Goal: Transaction & Acquisition: Purchase product/service

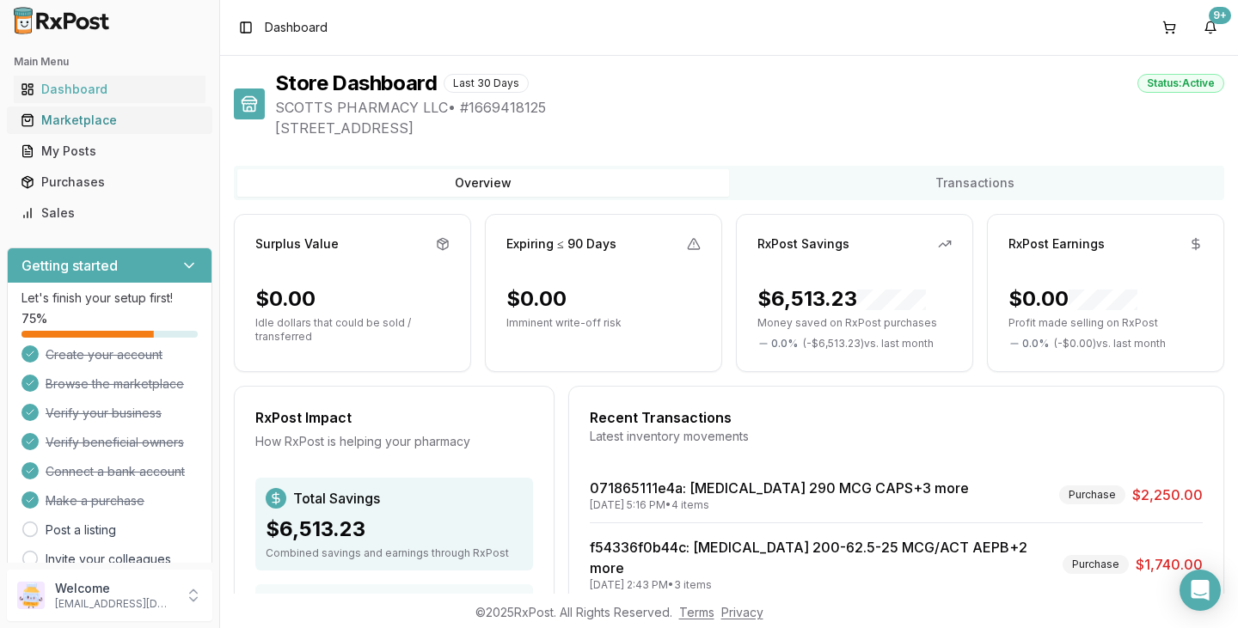
click at [144, 132] on link "Marketplace" at bounding box center [110, 120] width 192 height 31
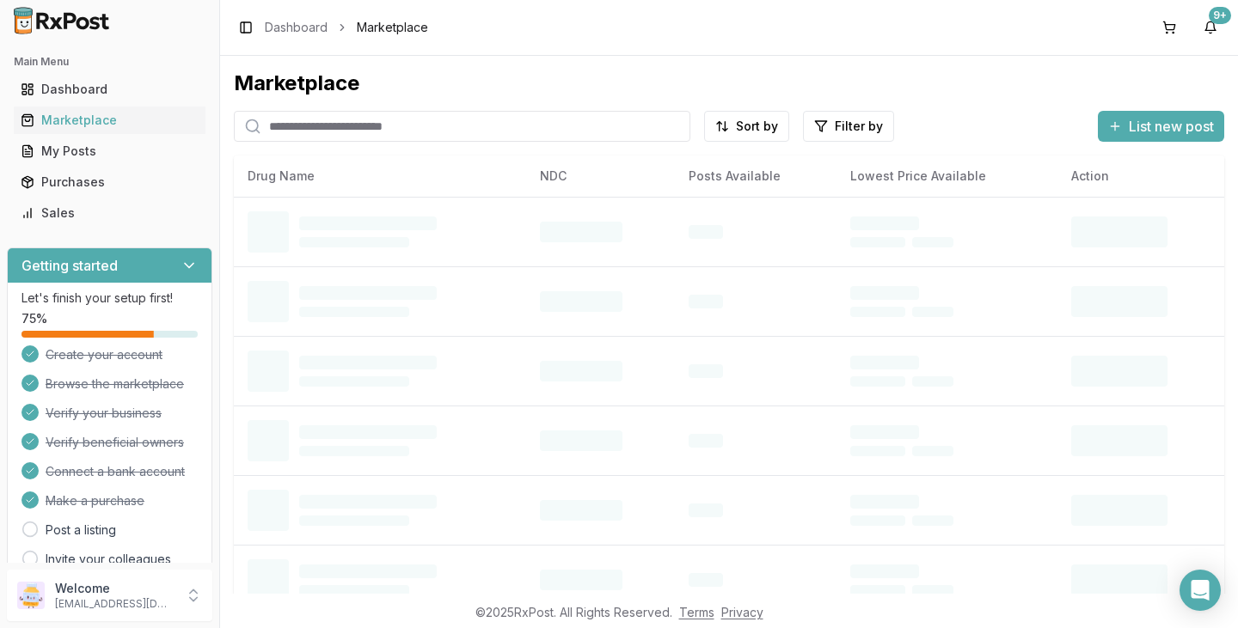
click at [540, 131] on input "search" at bounding box center [462, 126] width 457 height 31
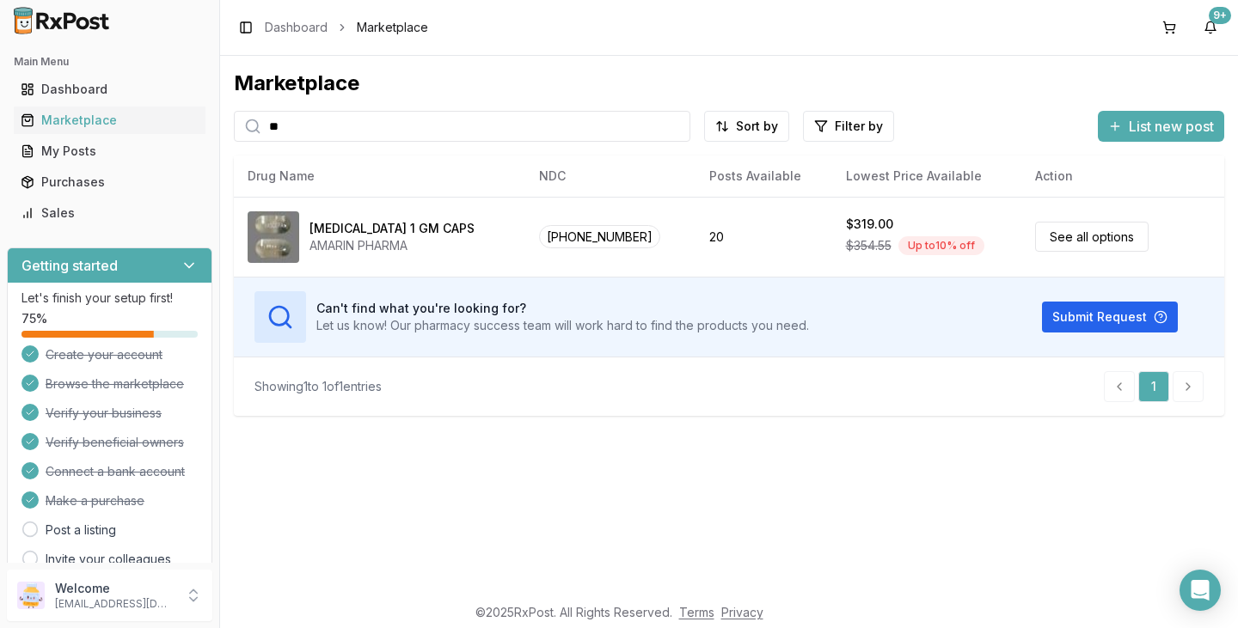
type input "*"
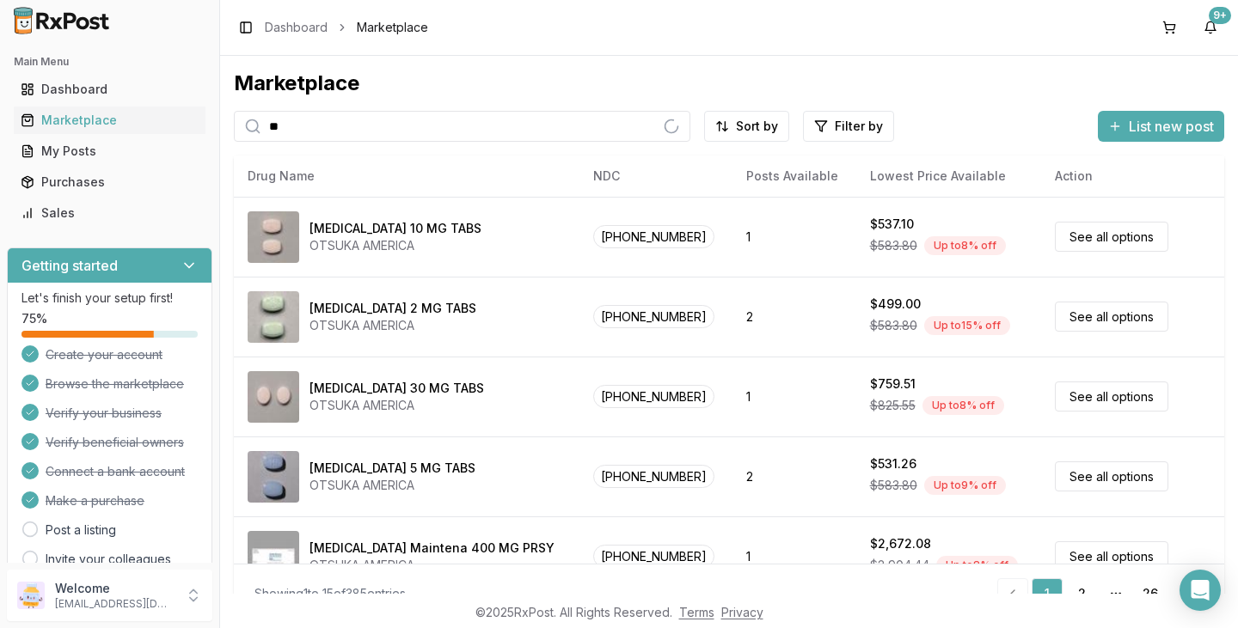
type input "*"
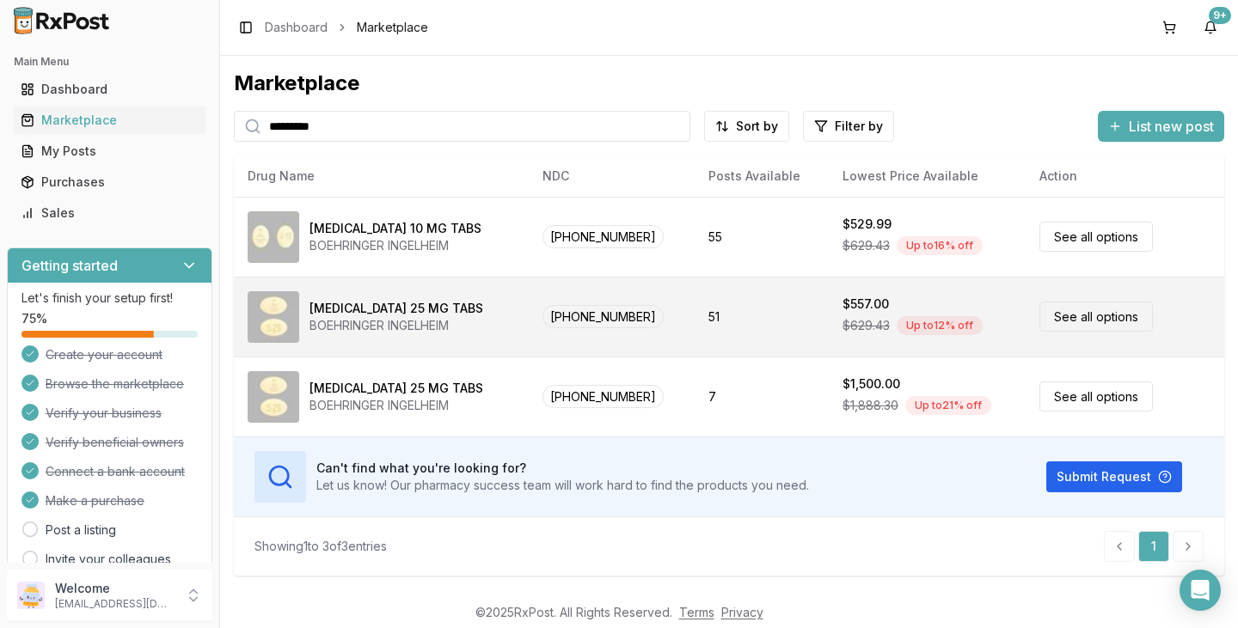
type input "*********"
click at [374, 332] on div "BOEHRINGER INGELHEIM" at bounding box center [397, 325] width 174 height 17
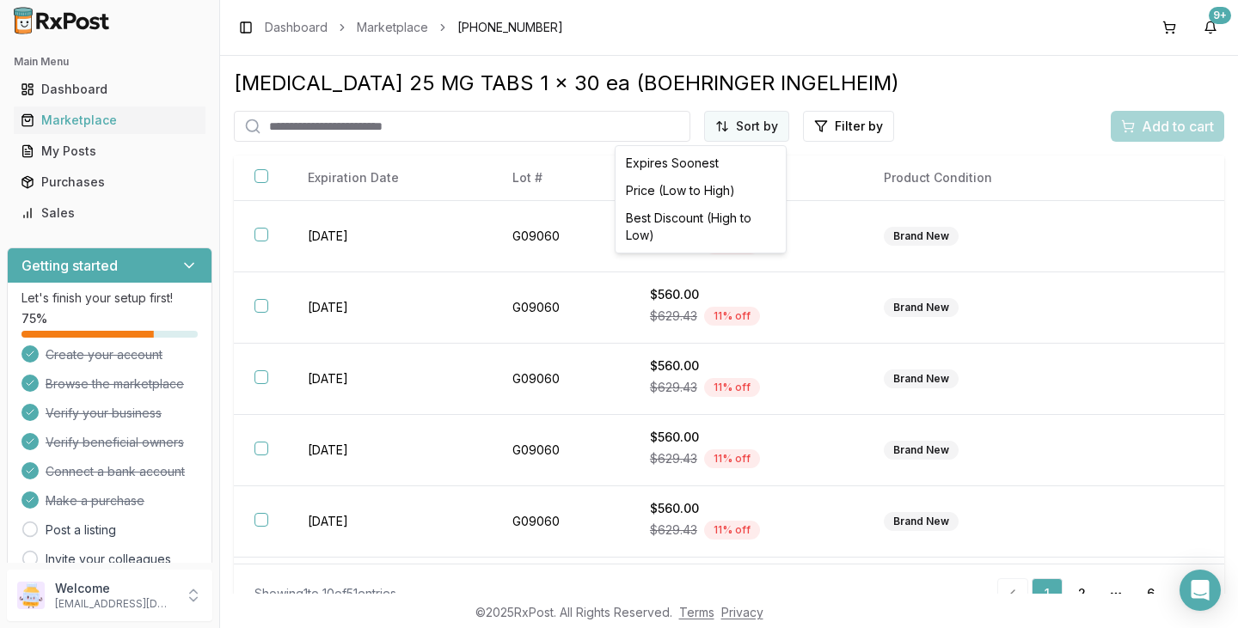
click at [729, 133] on html "Main Menu Dashboard Marketplace My Posts Purchases Sales Getting started Let's …" at bounding box center [619, 314] width 1238 height 628
click at [728, 217] on div "Best Discount (High to Low)" at bounding box center [700, 227] width 163 height 45
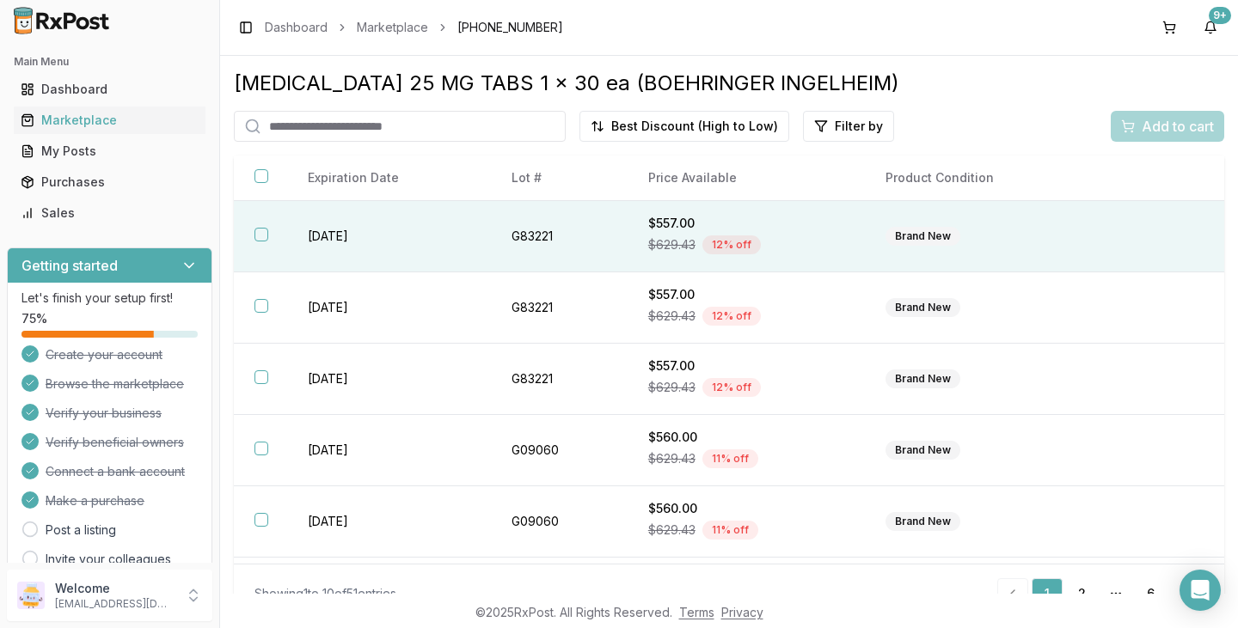
click at [258, 234] on button "button" at bounding box center [261, 235] width 14 height 14
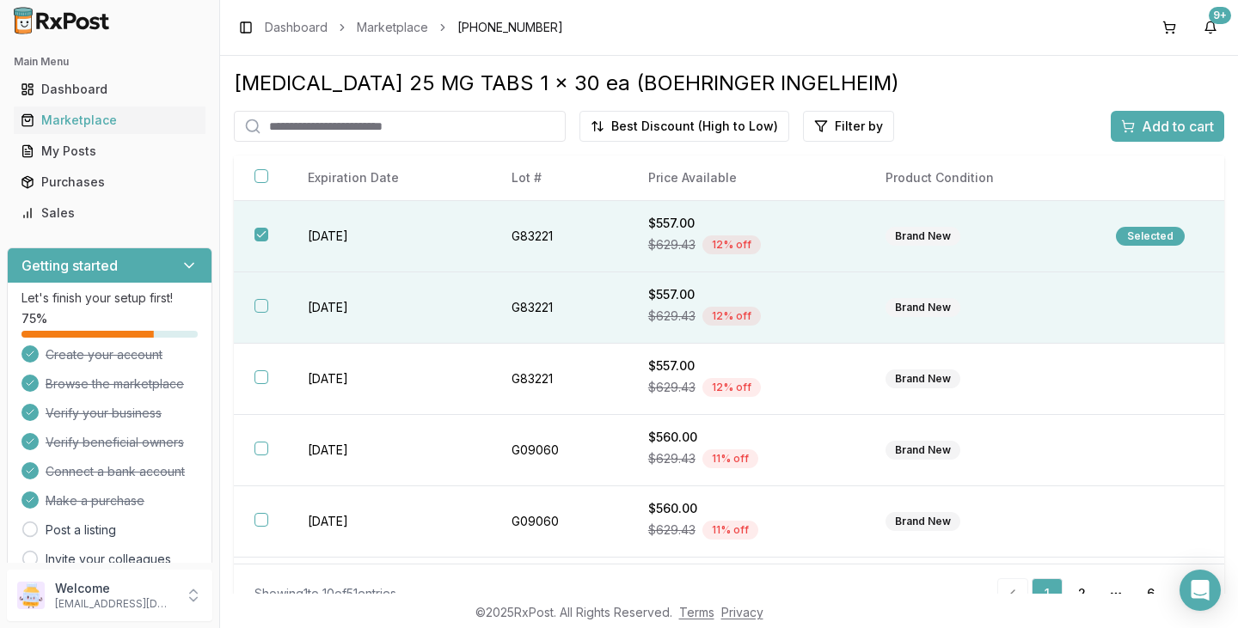
click at [262, 305] on button "button" at bounding box center [261, 306] width 14 height 14
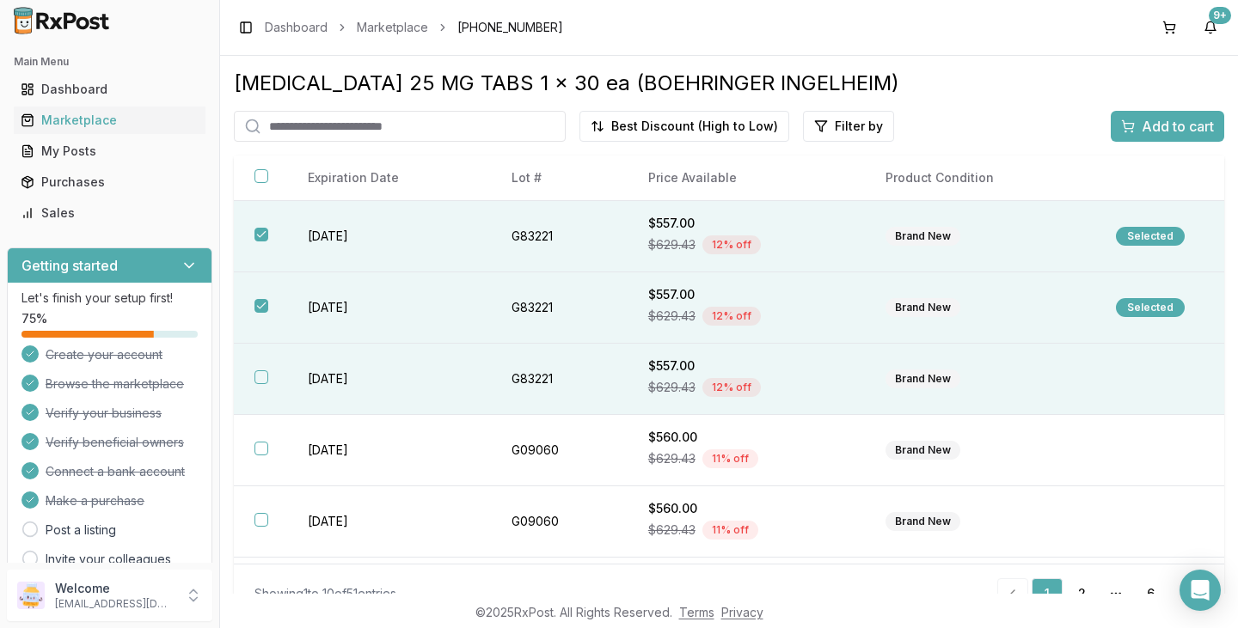
click at [259, 383] on button "button" at bounding box center [261, 378] width 14 height 14
click at [1146, 127] on span "Add to cart" at bounding box center [1178, 126] width 72 height 21
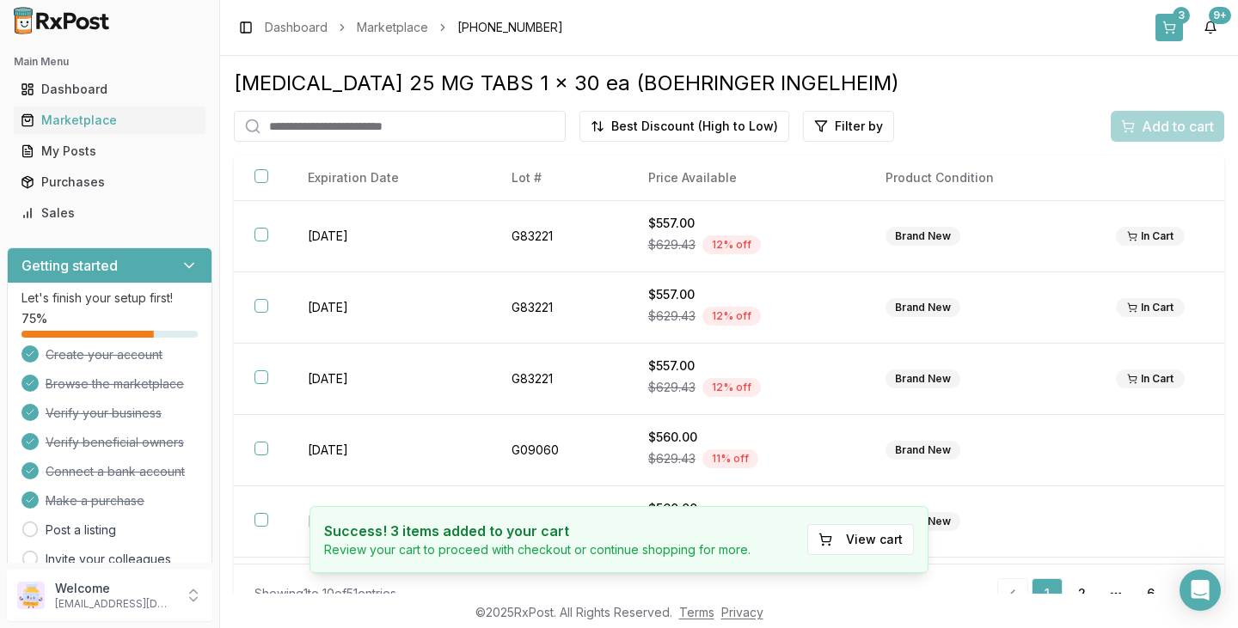
click at [1167, 28] on button "3" at bounding box center [1169, 28] width 28 height 28
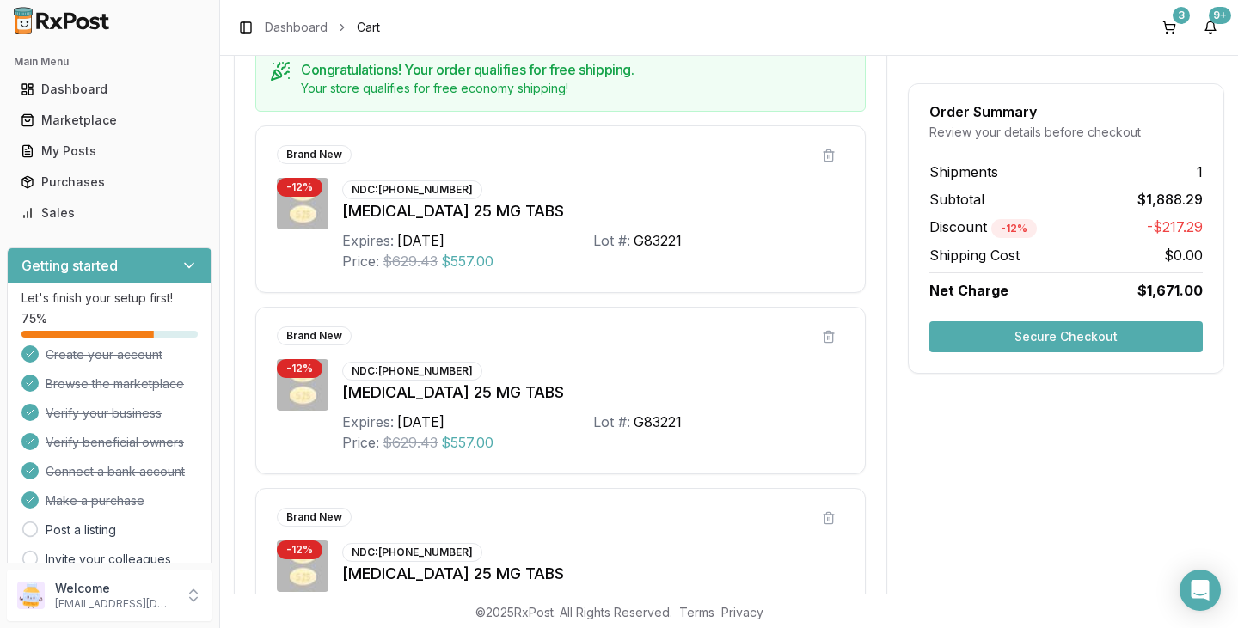
scroll to position [329, 0]
click at [1041, 339] on button "Secure Checkout" at bounding box center [1065, 337] width 273 height 31
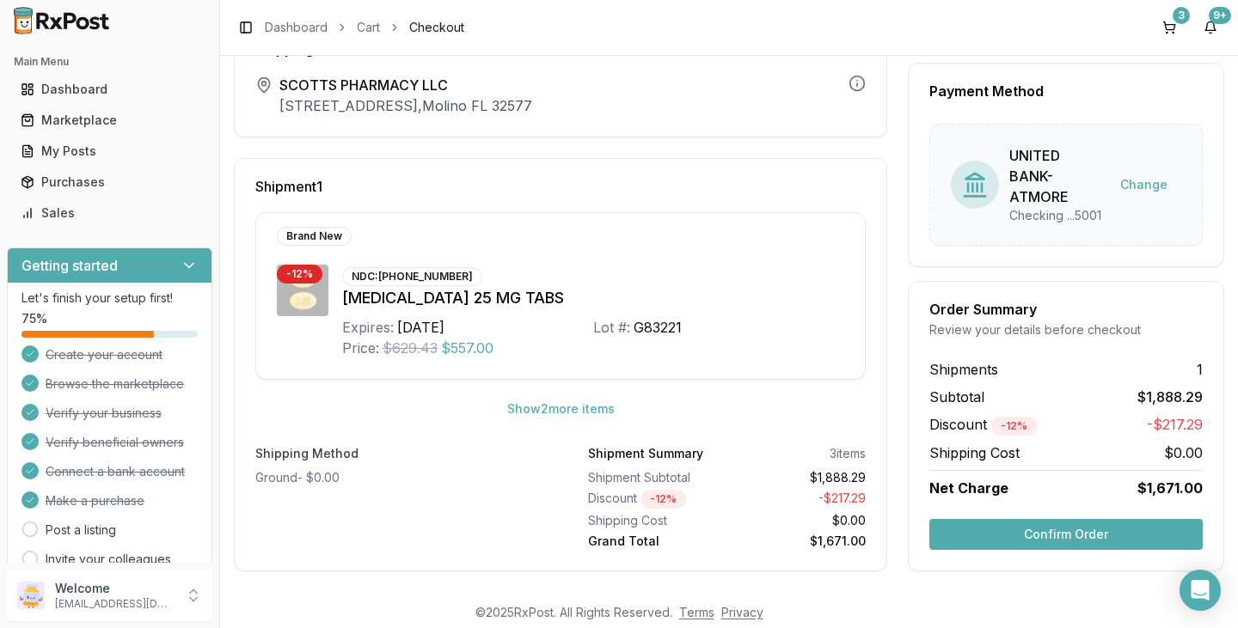
scroll to position [95, 0]
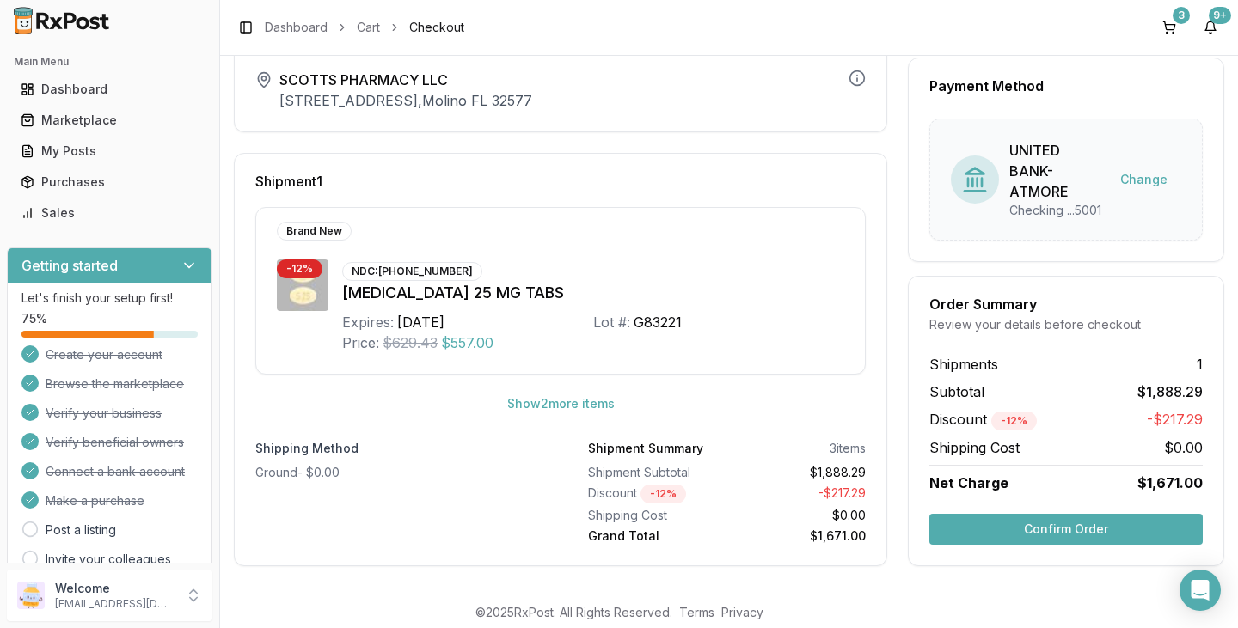
click at [1102, 535] on button "Confirm Order" at bounding box center [1065, 529] width 273 height 31
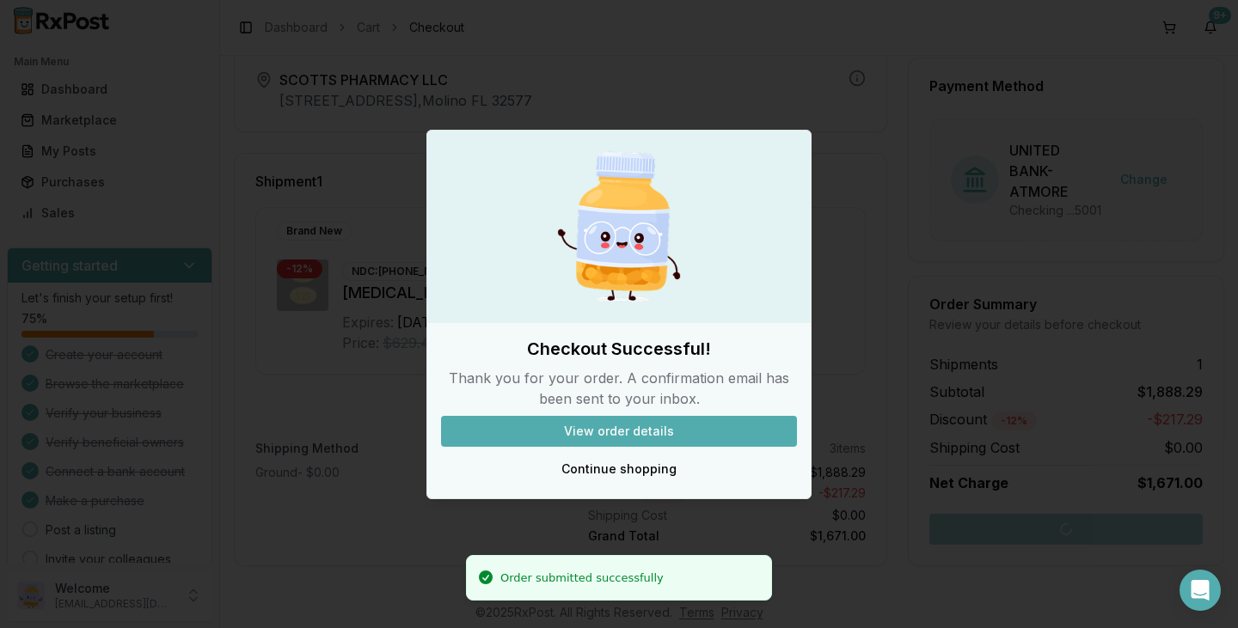
click at [705, 438] on button "View order details" at bounding box center [619, 431] width 356 height 31
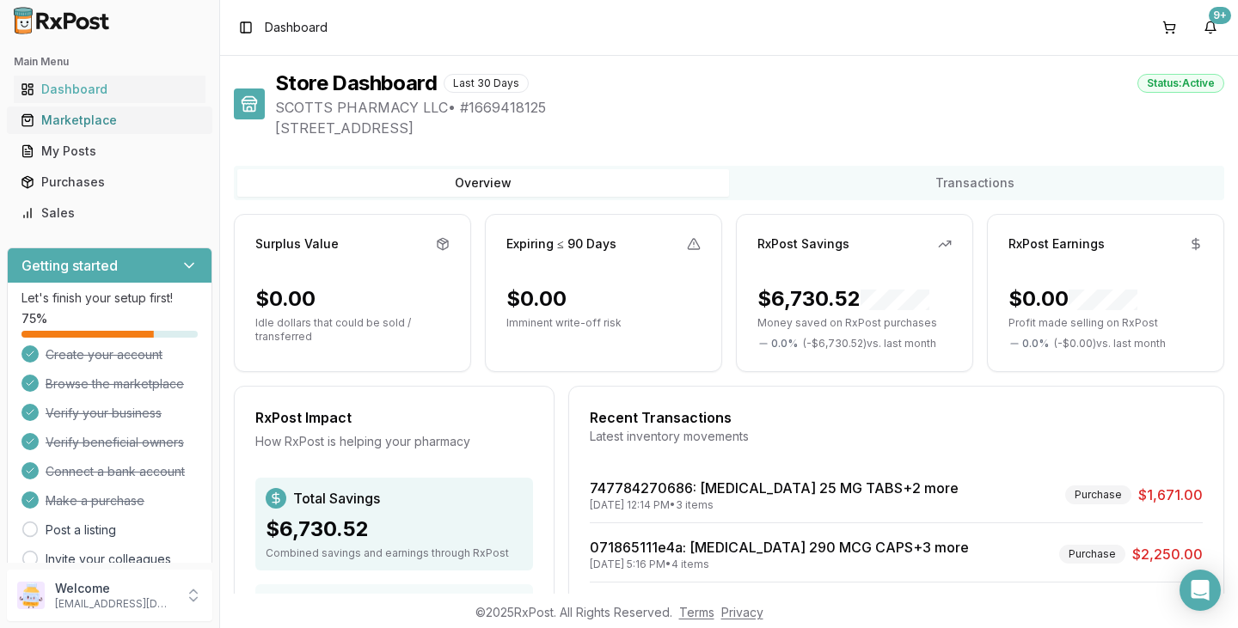
click at [108, 126] on div "Marketplace" at bounding box center [110, 120] width 178 height 17
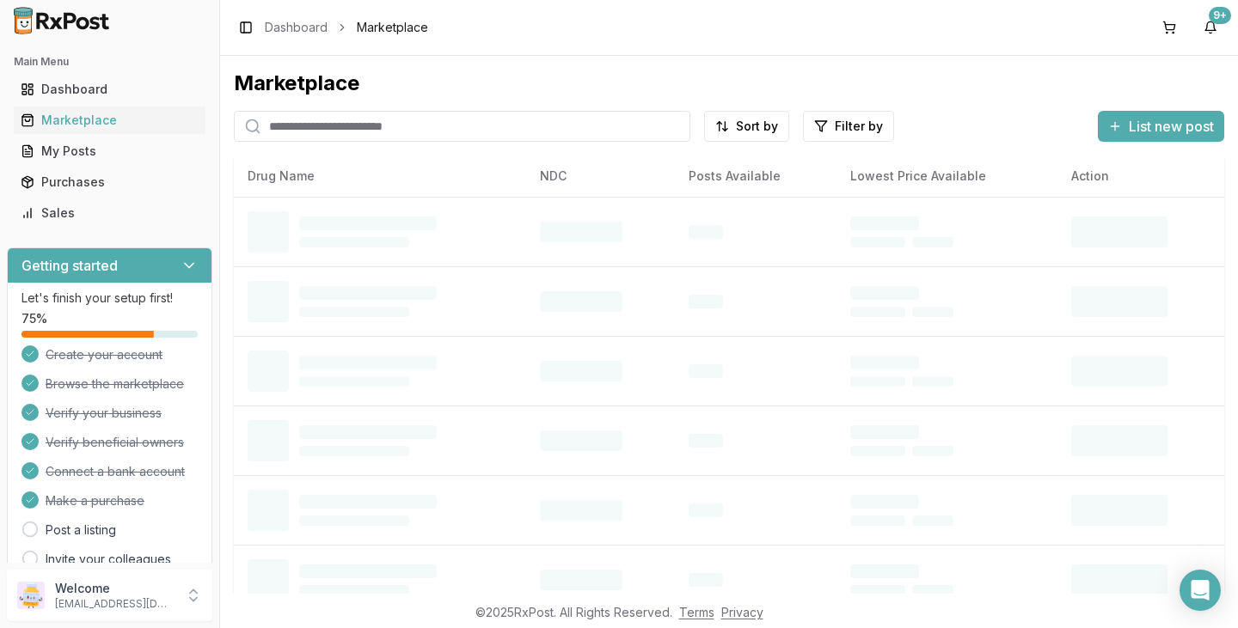
click at [337, 134] on input "search" at bounding box center [462, 126] width 457 height 31
type input "********"
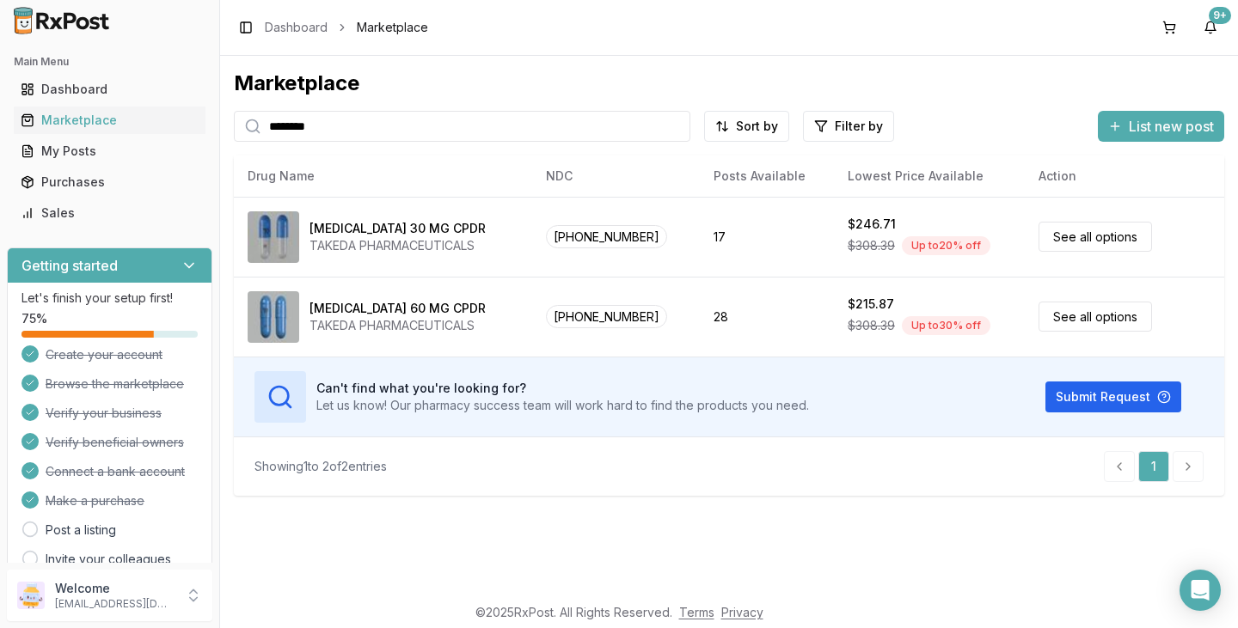
drag, startPoint x: 359, startPoint y: 122, endPoint x: 0, endPoint y: 158, distance: 360.3
click at [18, 97] on div "Main Menu Dashboard Marketplace My Posts Purchases Sales Getting started Let's …" at bounding box center [619, 314] width 1238 height 628
